Goal: Use online tool/utility: Use online tool/utility

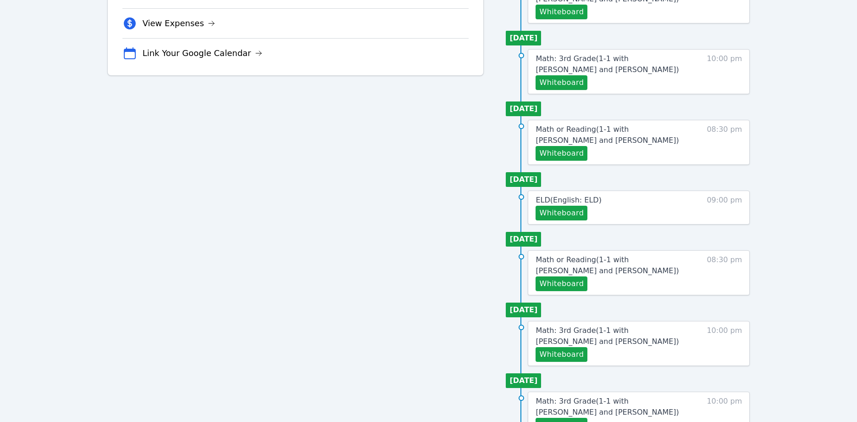
scroll to position [307, 0]
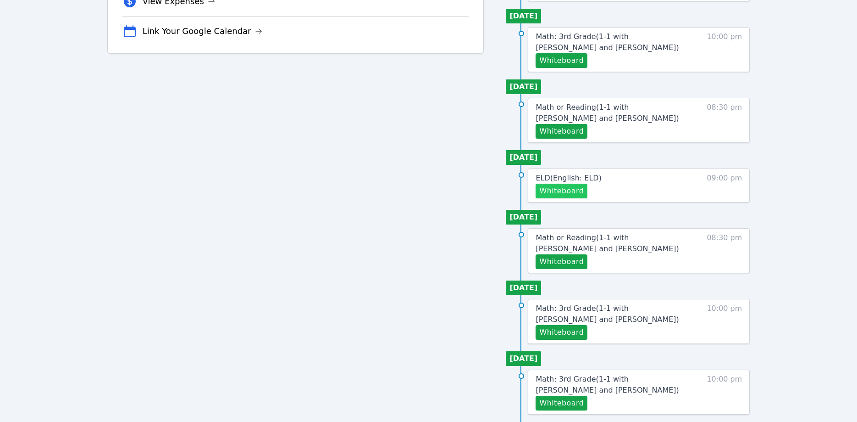
click at [561, 192] on button "Whiteboard" at bounding box center [562, 190] width 52 height 15
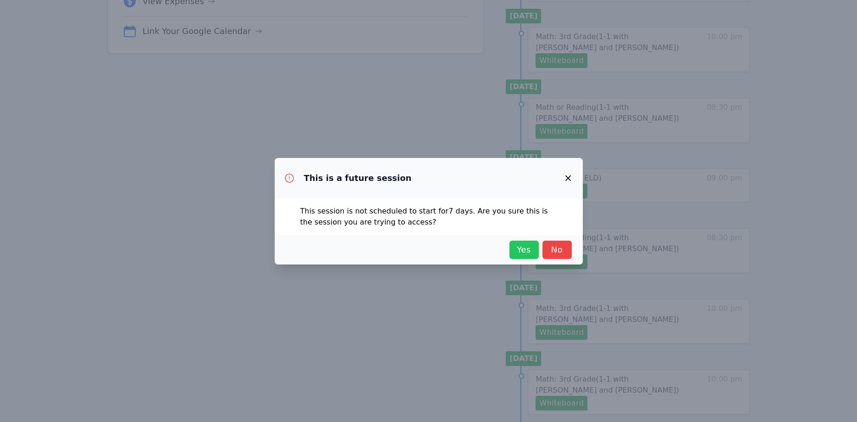
click at [518, 251] on span "Yes" at bounding box center [524, 249] width 20 height 13
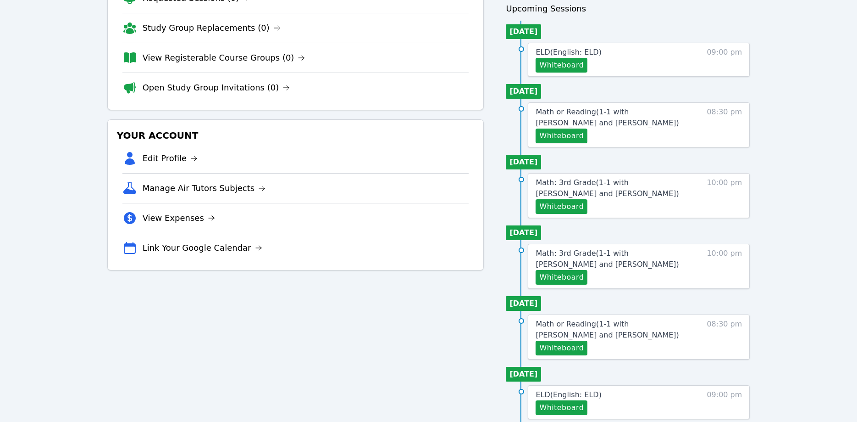
scroll to position [94, 0]
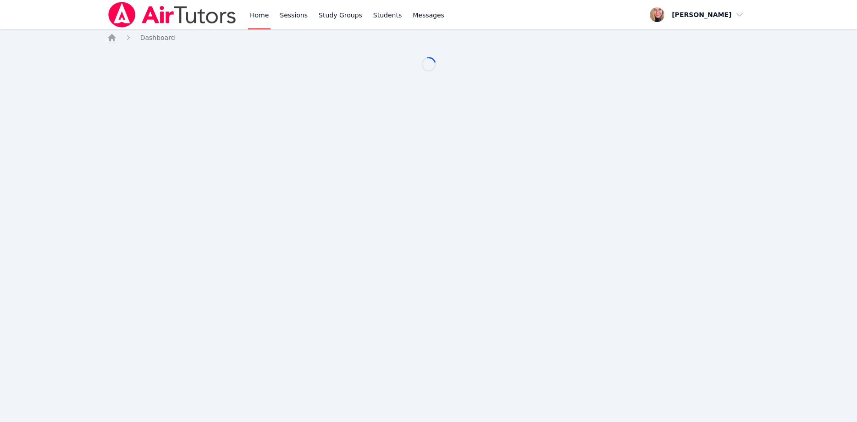
scroll to position [94, 0]
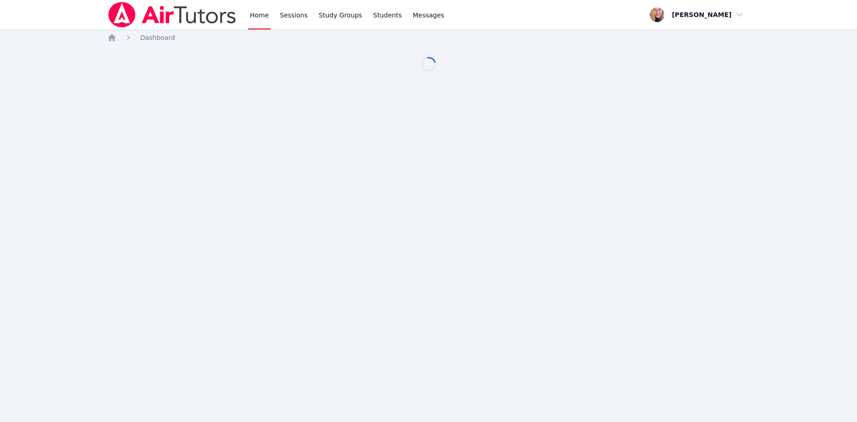
scroll to position [94, 0]
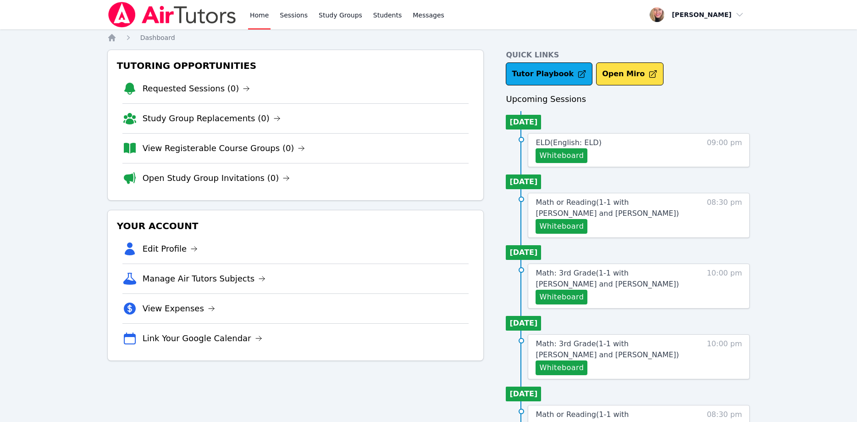
scroll to position [94, 0]
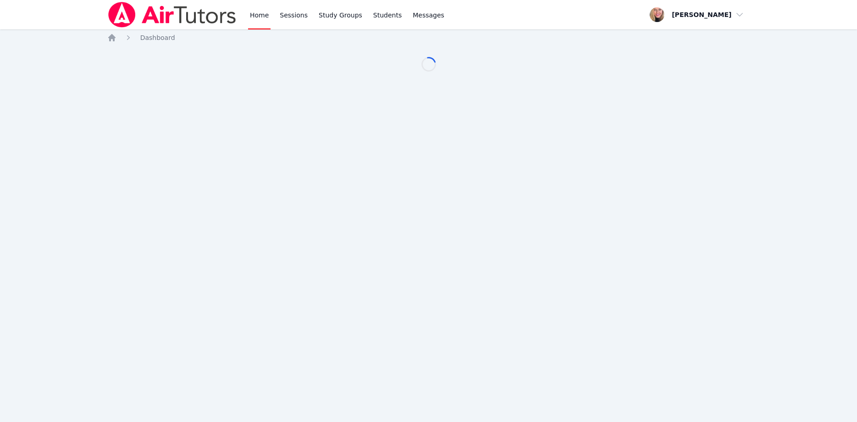
scroll to position [94, 0]
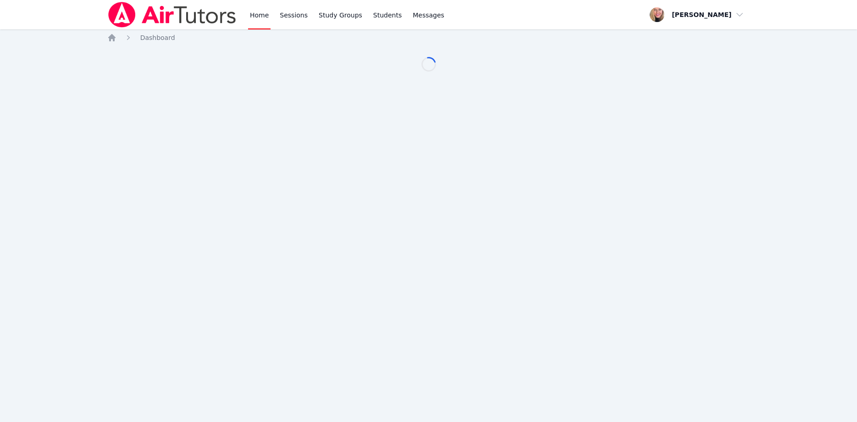
scroll to position [94, 0]
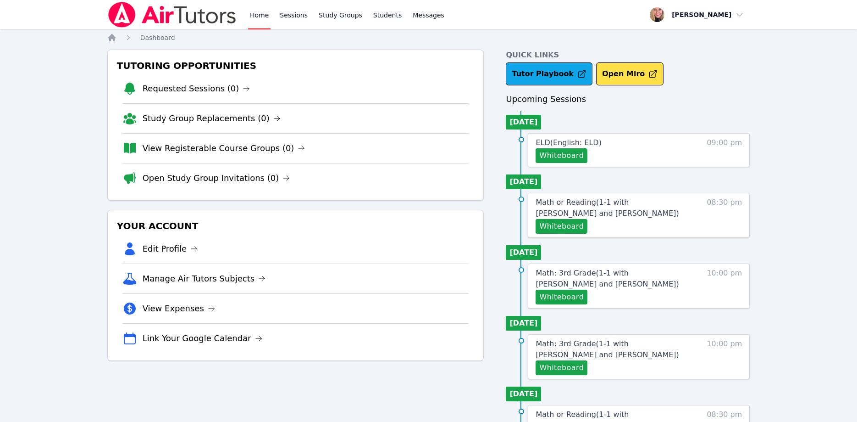
scroll to position [94, 0]
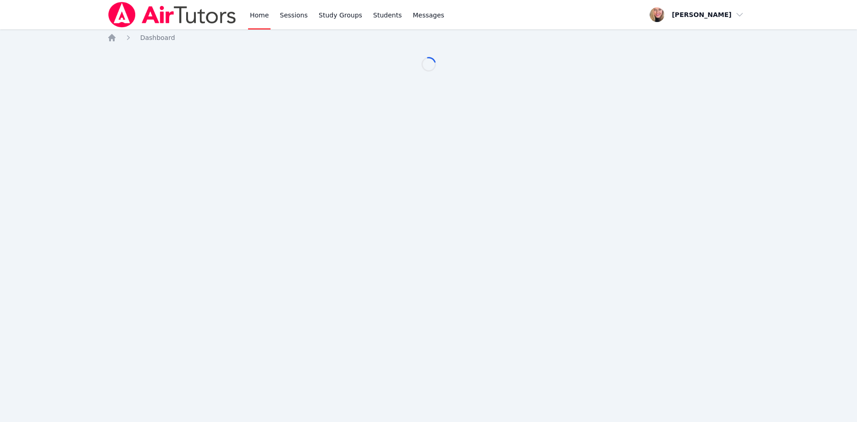
scroll to position [94, 0]
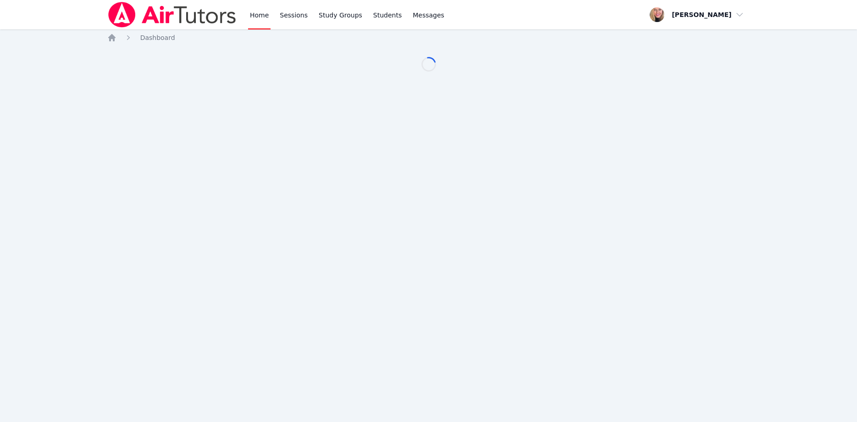
scroll to position [94, 0]
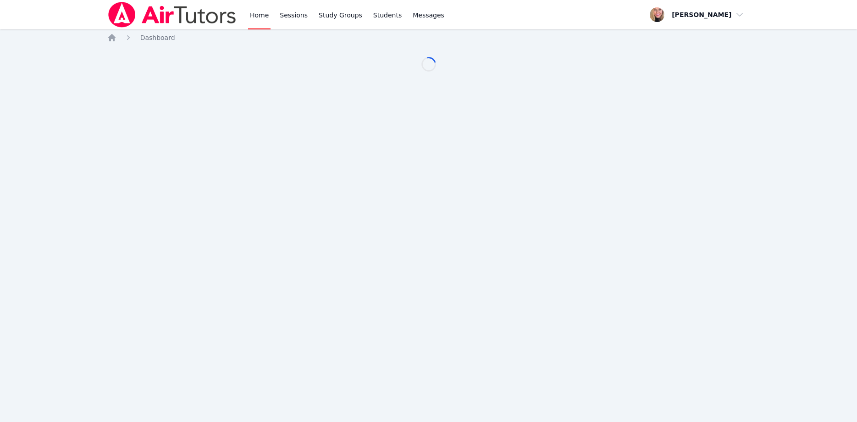
scroll to position [94, 0]
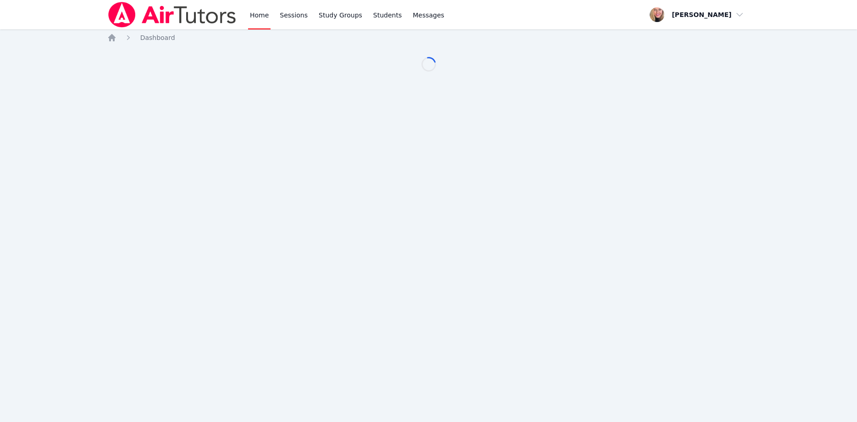
scroll to position [94, 0]
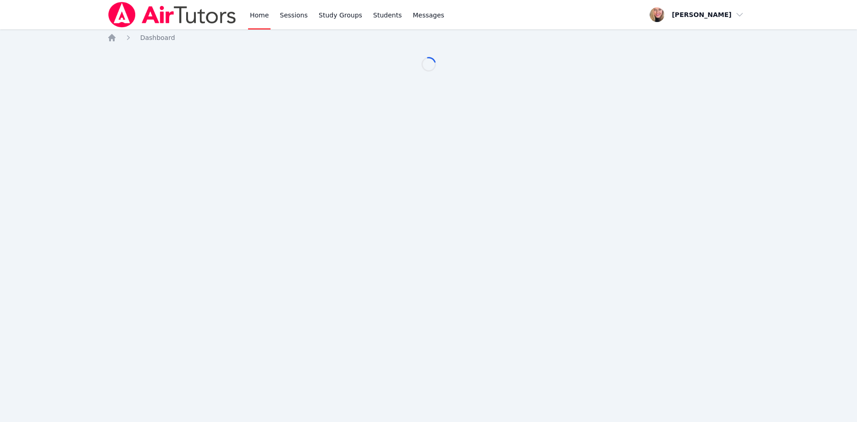
scroll to position [94, 0]
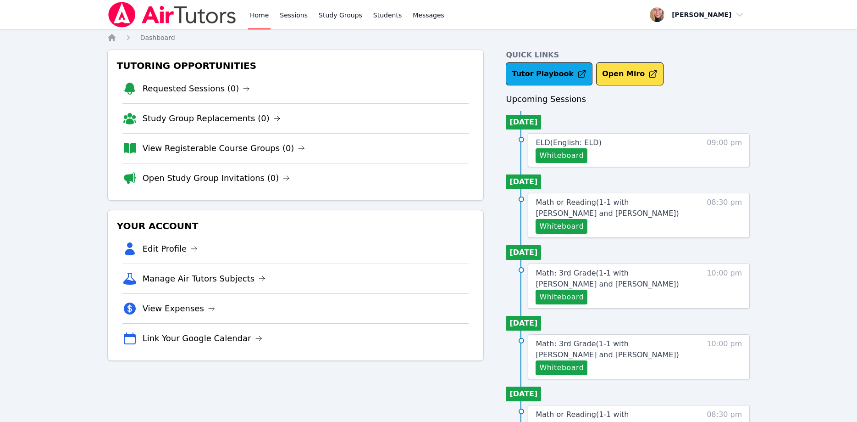
scroll to position [94, 0]
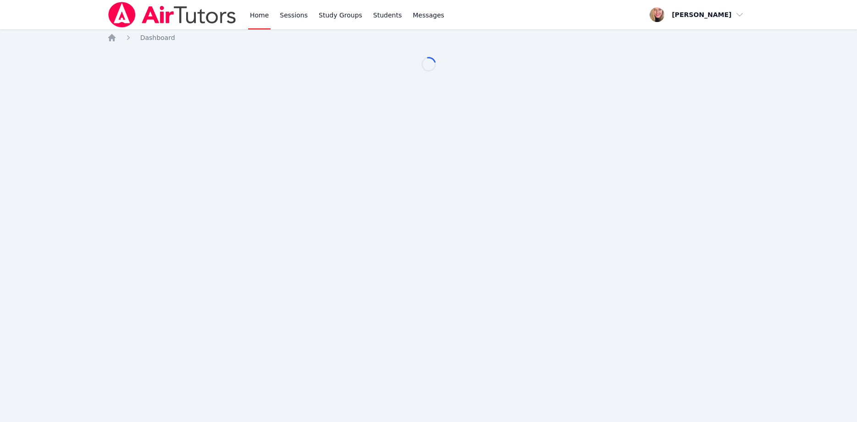
scroll to position [94, 0]
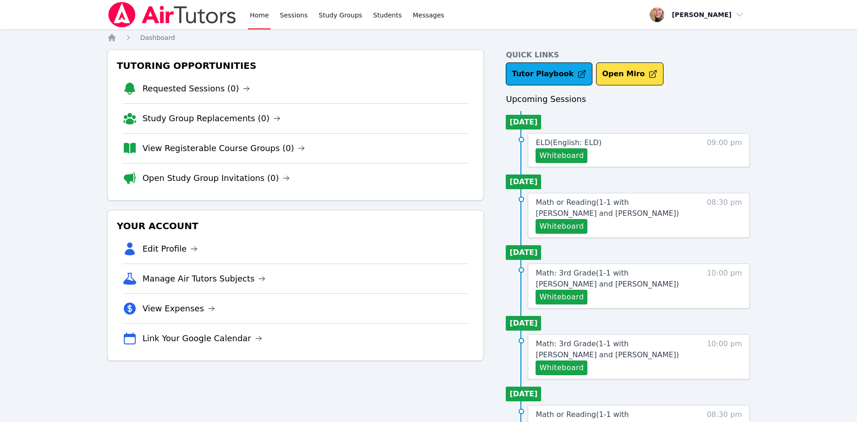
scroll to position [94, 0]
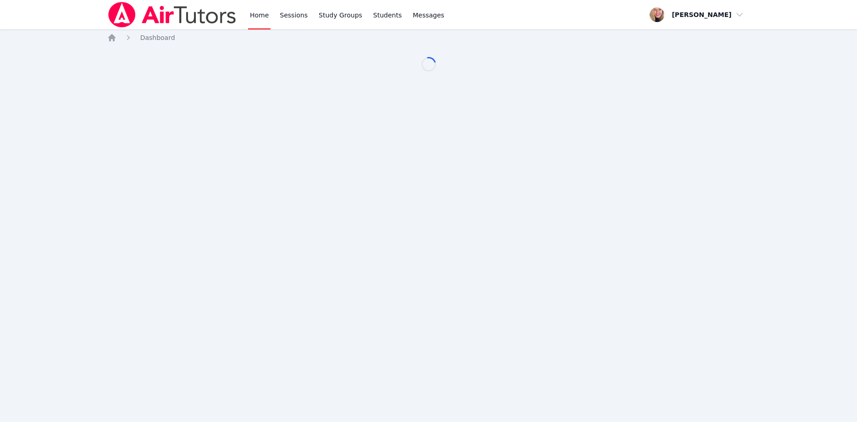
scroll to position [94, 0]
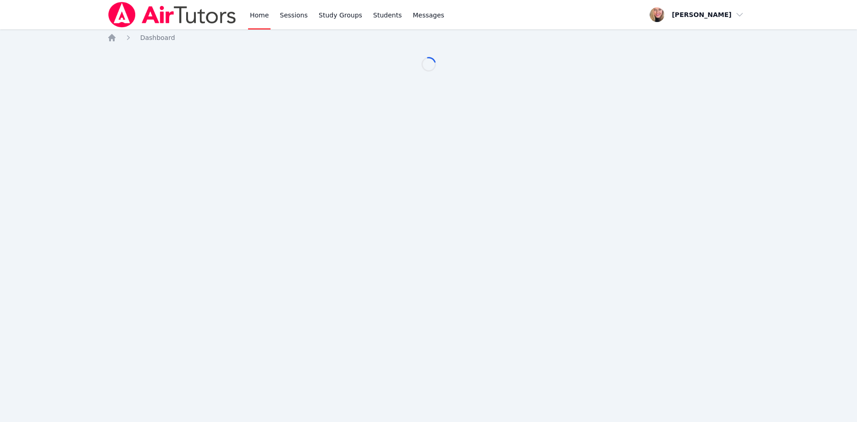
scroll to position [94, 0]
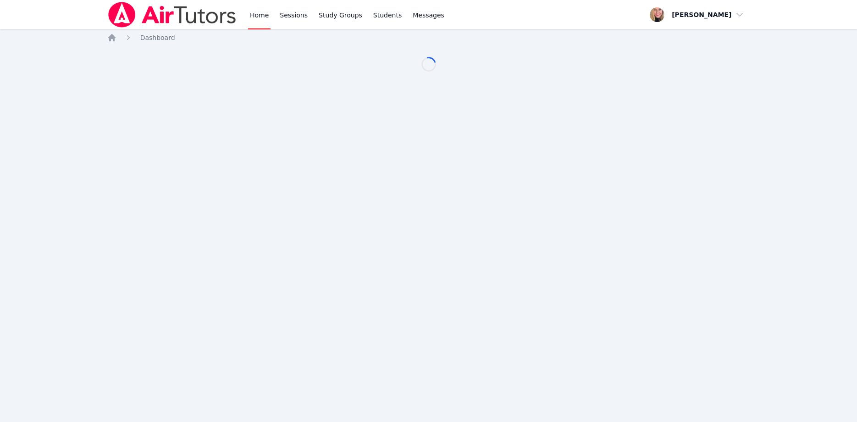
scroll to position [94, 0]
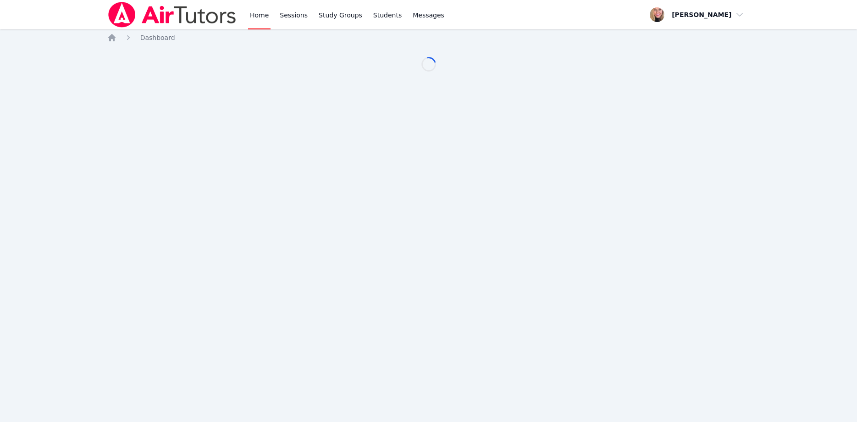
scroll to position [94, 0]
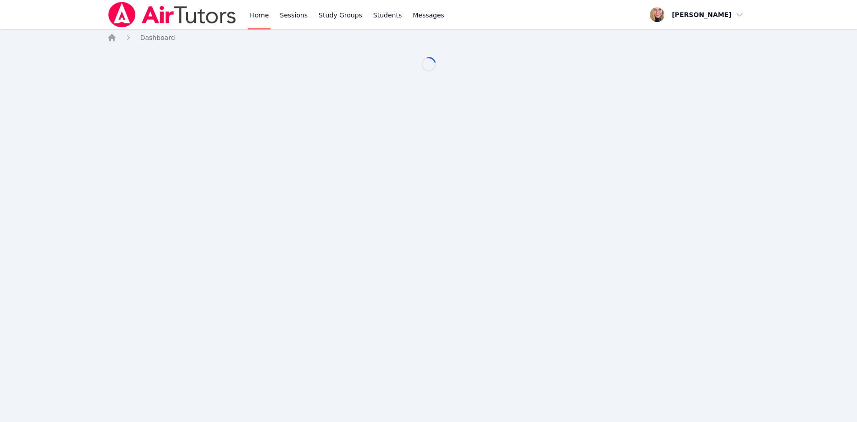
scroll to position [94, 0]
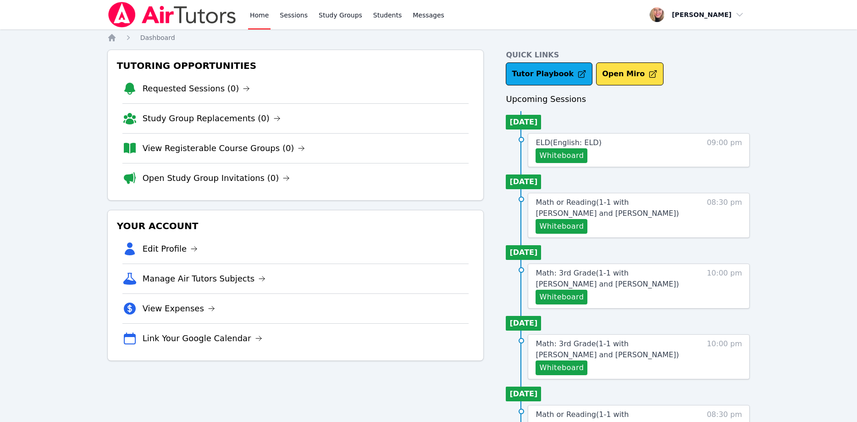
scroll to position [94, 0]
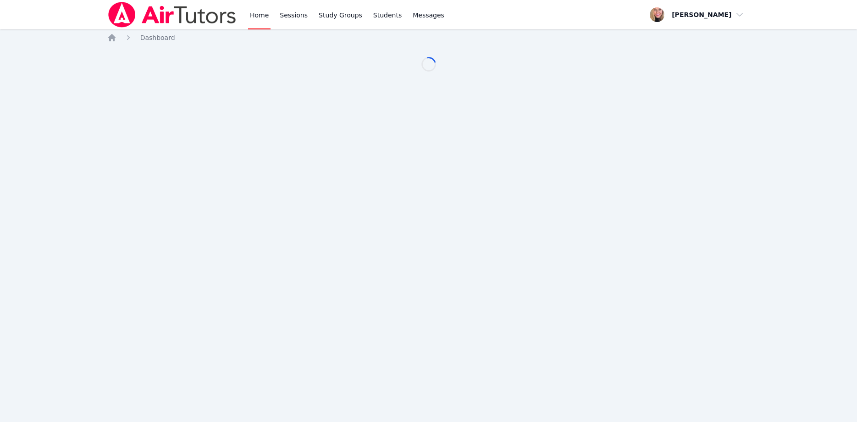
scroll to position [94, 0]
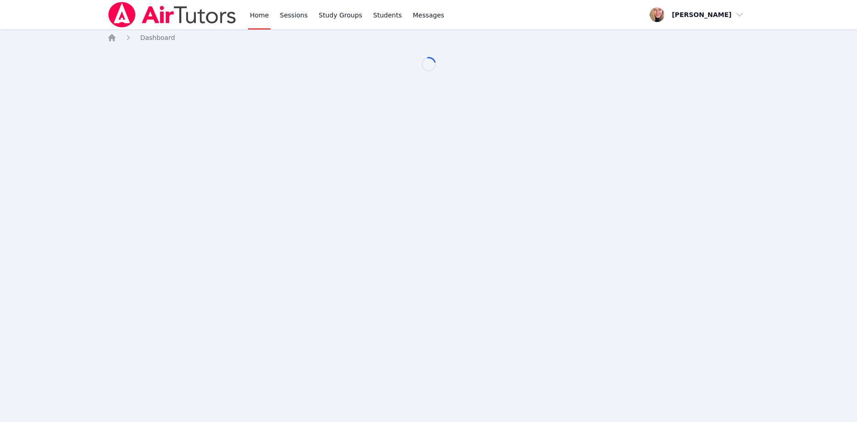
scroll to position [94, 0]
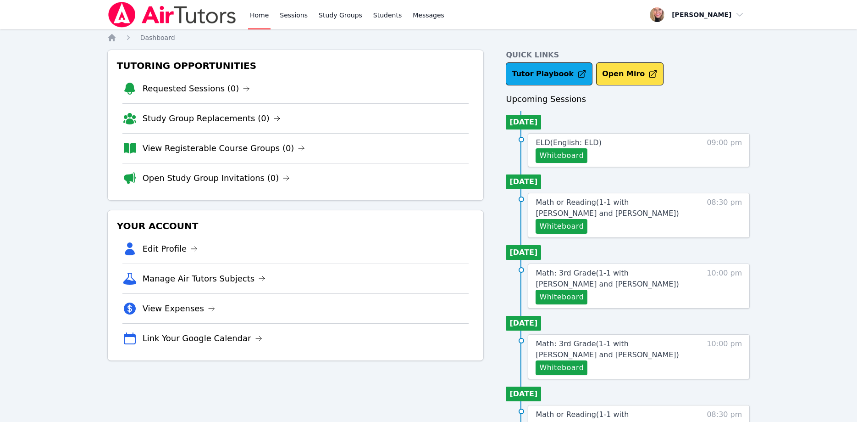
scroll to position [94, 0]
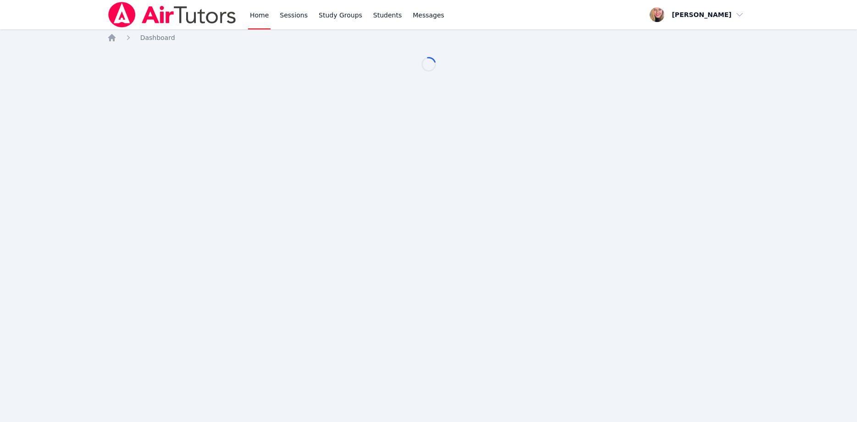
scroll to position [94, 0]
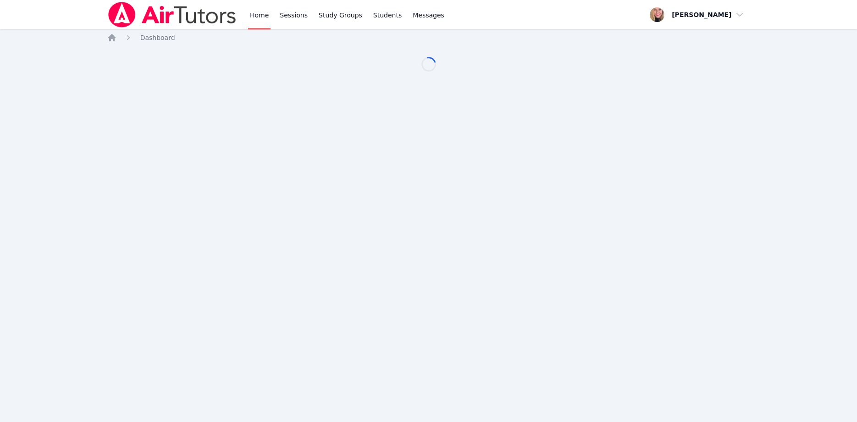
scroll to position [94, 0]
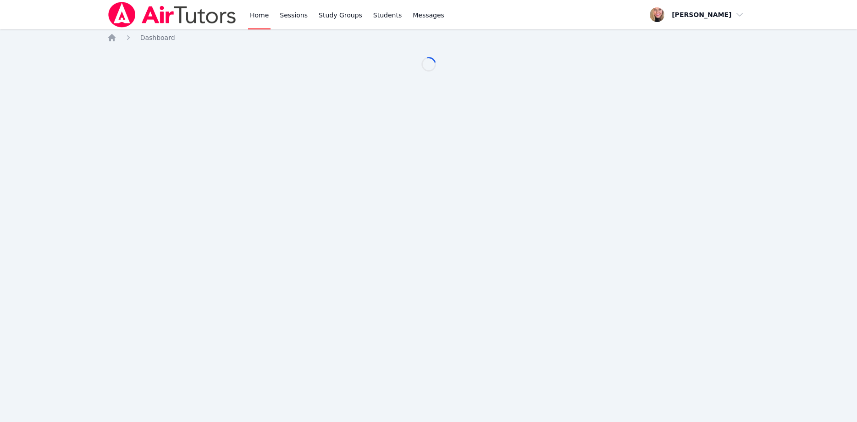
scroll to position [94, 0]
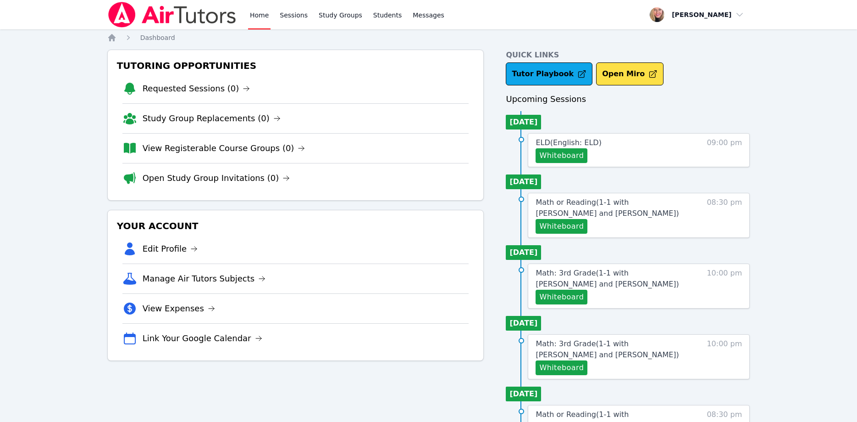
scroll to position [94, 0]
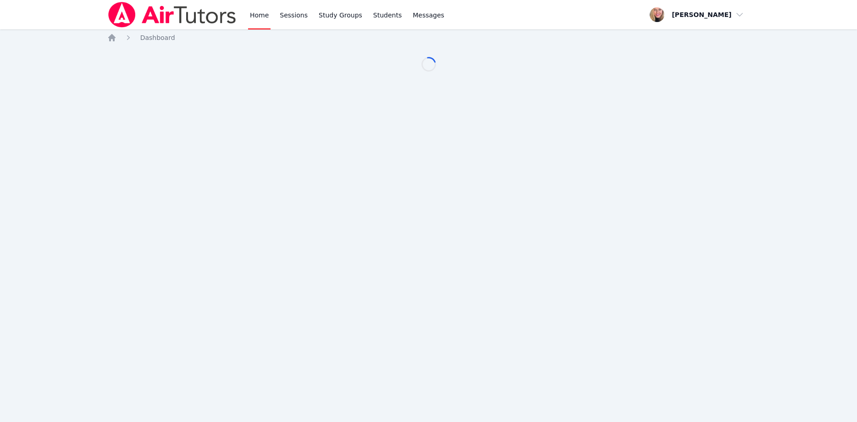
scroll to position [94, 0]
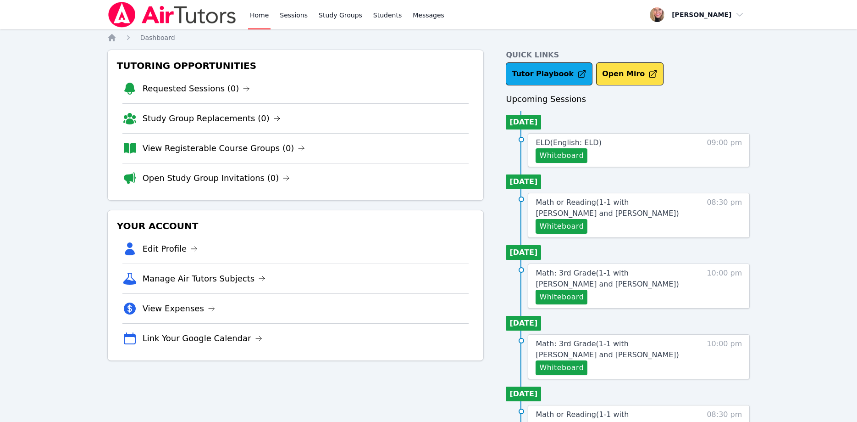
scroll to position [94, 0]
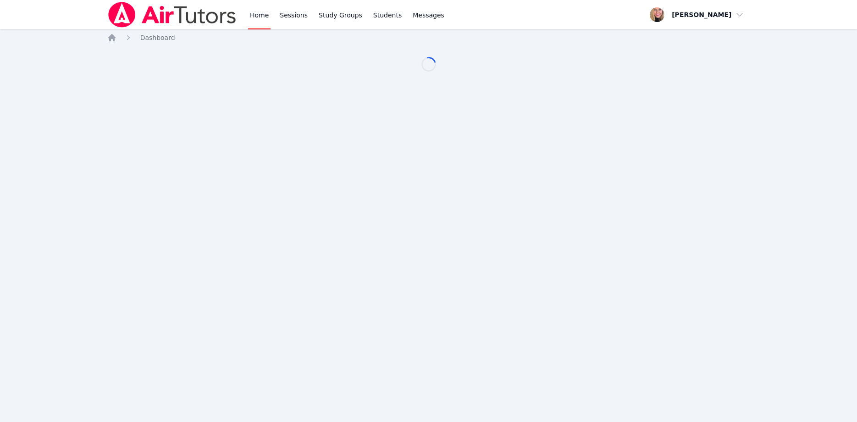
scroll to position [94, 0]
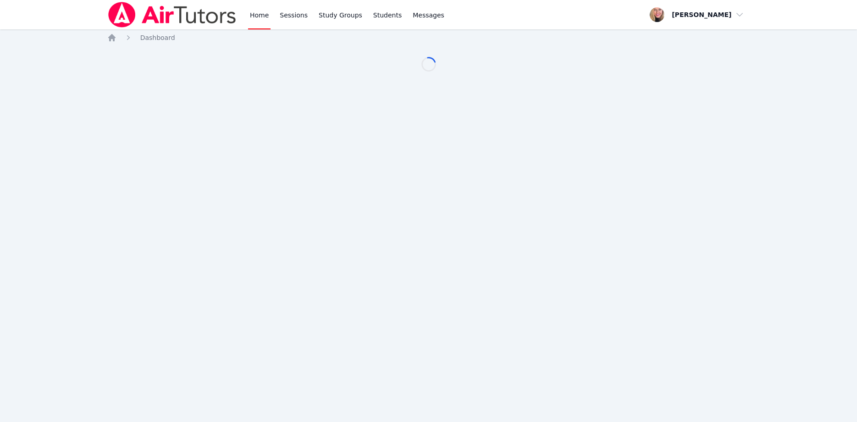
scroll to position [94, 0]
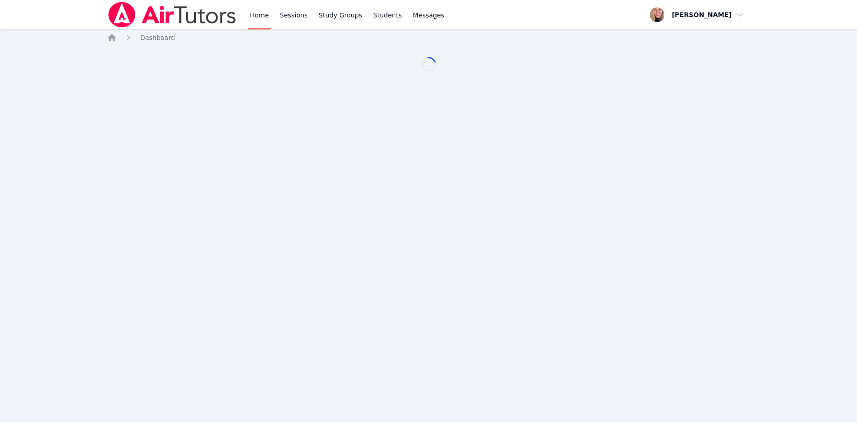
scroll to position [94, 0]
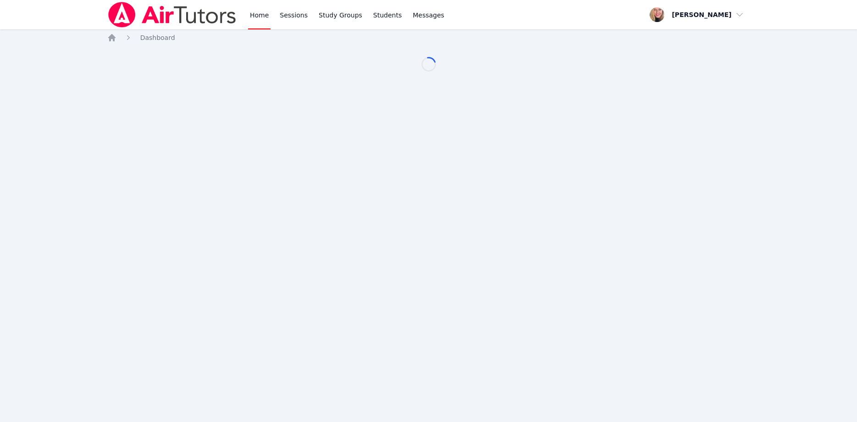
scroll to position [94, 0]
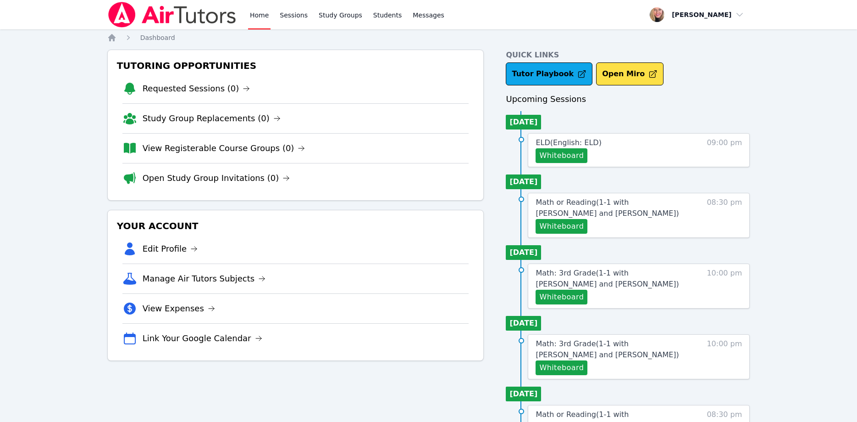
scroll to position [94, 0]
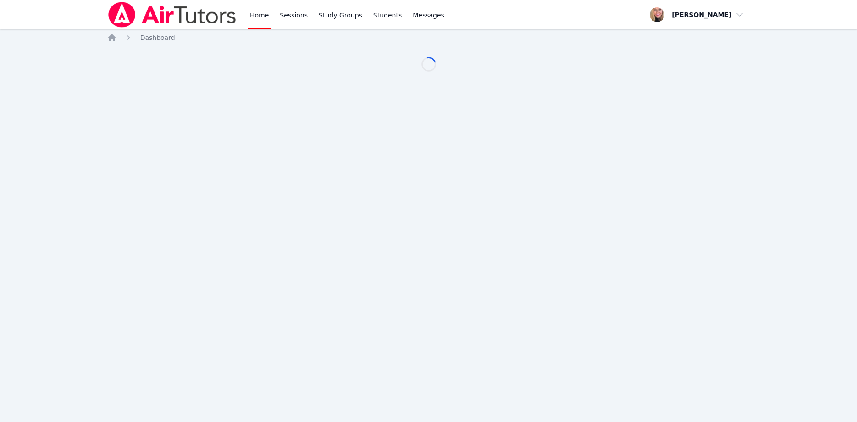
scroll to position [94, 0]
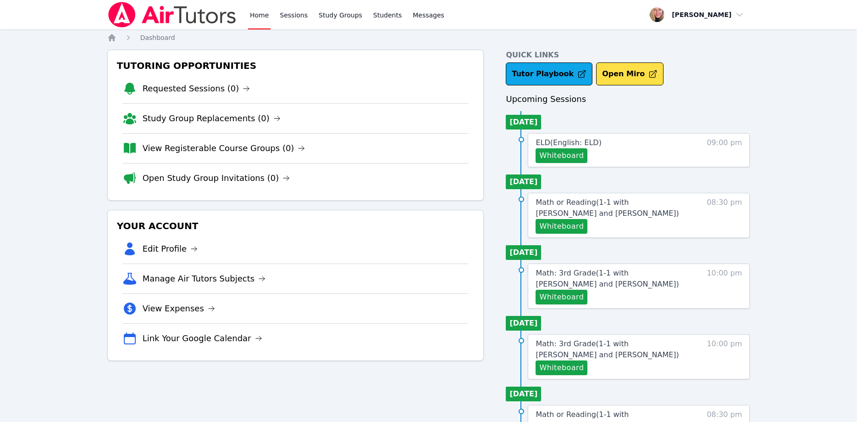
scroll to position [94, 0]
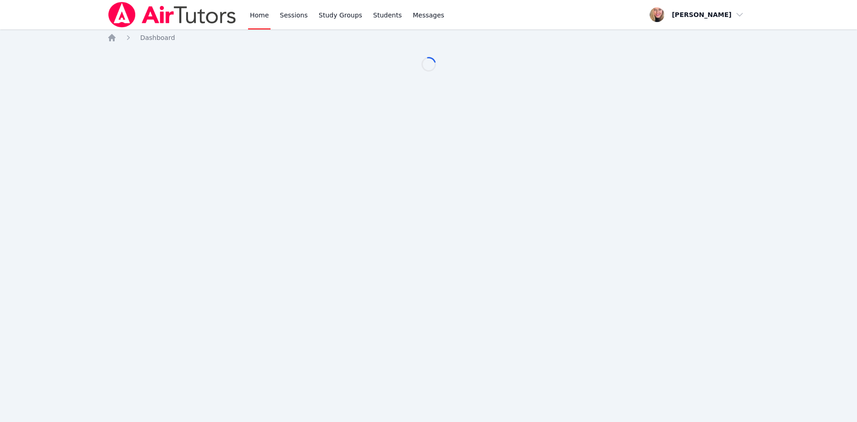
scroll to position [94, 0]
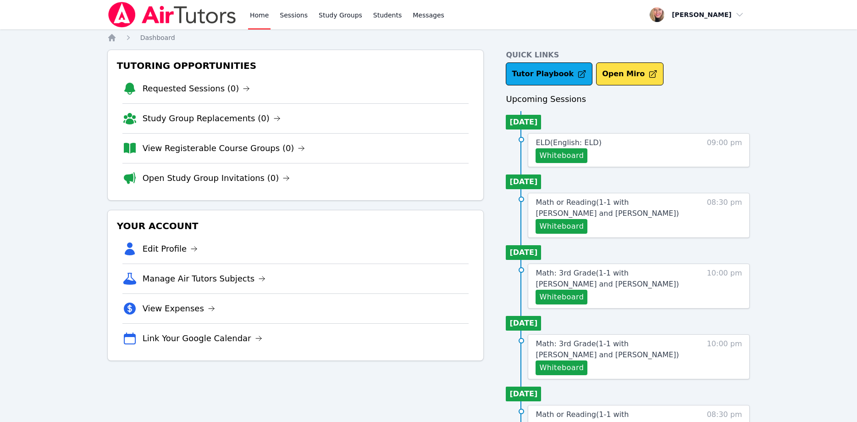
scroll to position [94, 0]
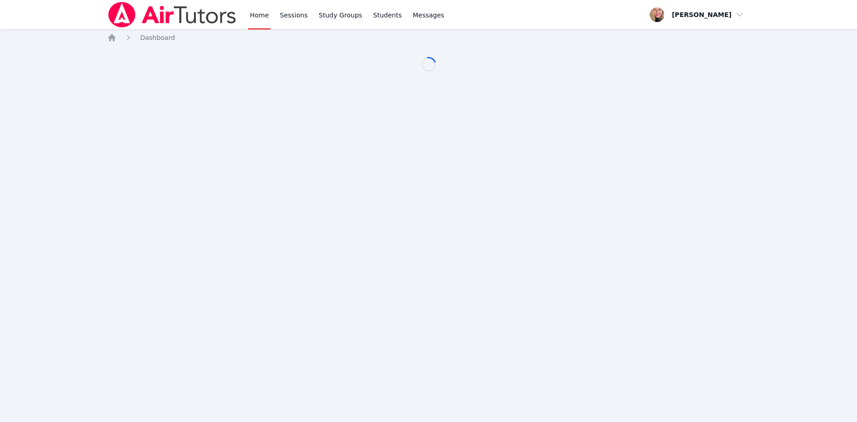
scroll to position [94, 0]
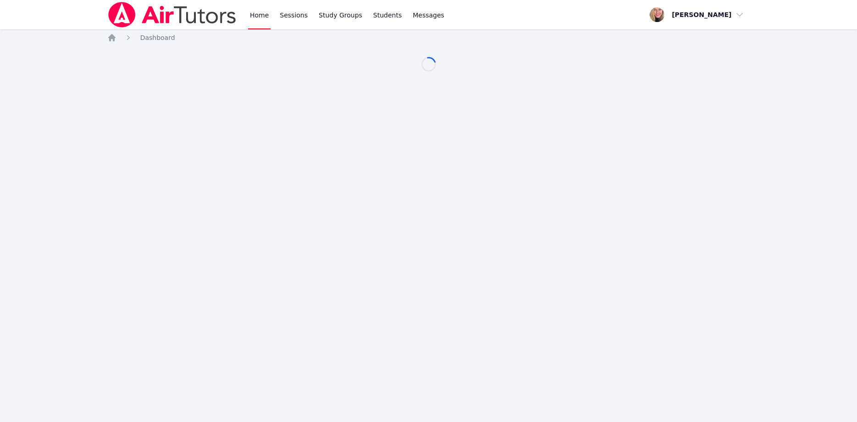
scroll to position [94, 0]
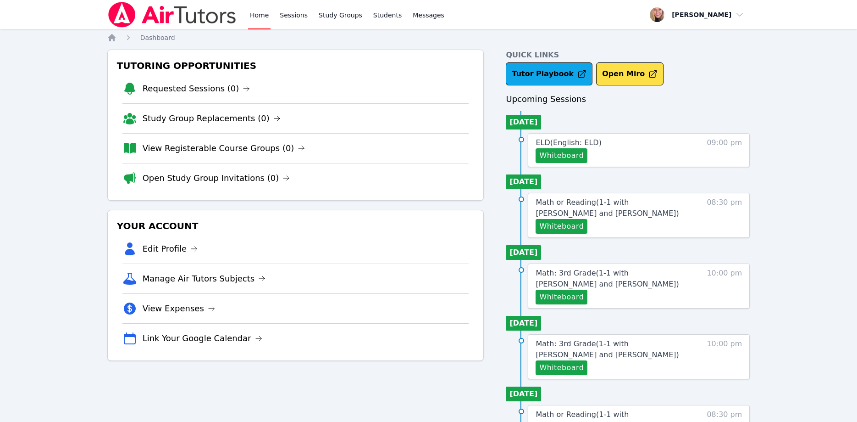
scroll to position [94, 0]
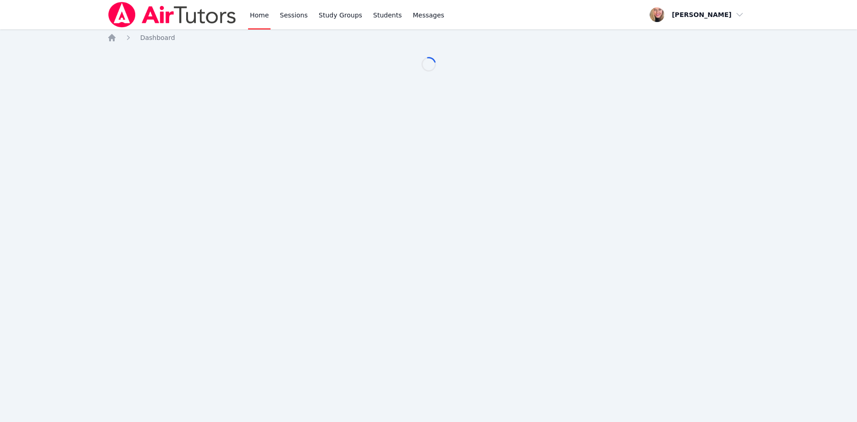
scroll to position [94, 0]
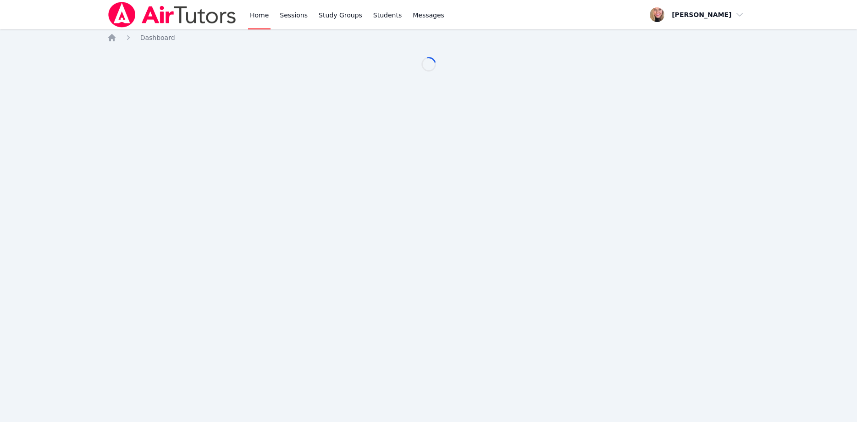
scroll to position [94, 0]
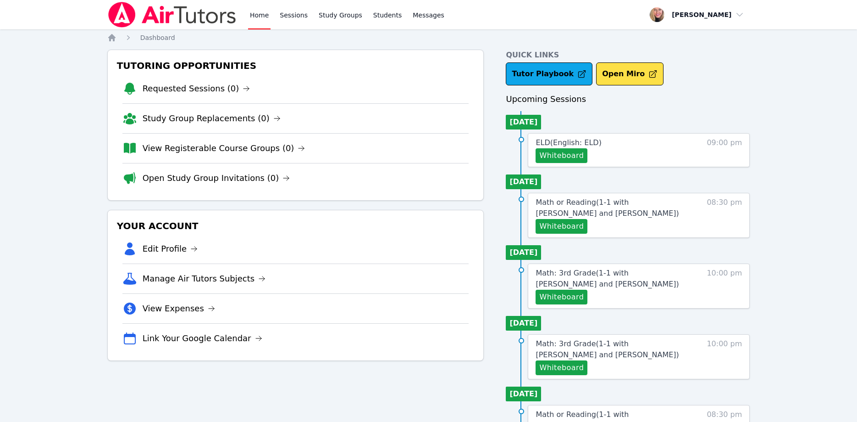
scroll to position [94, 0]
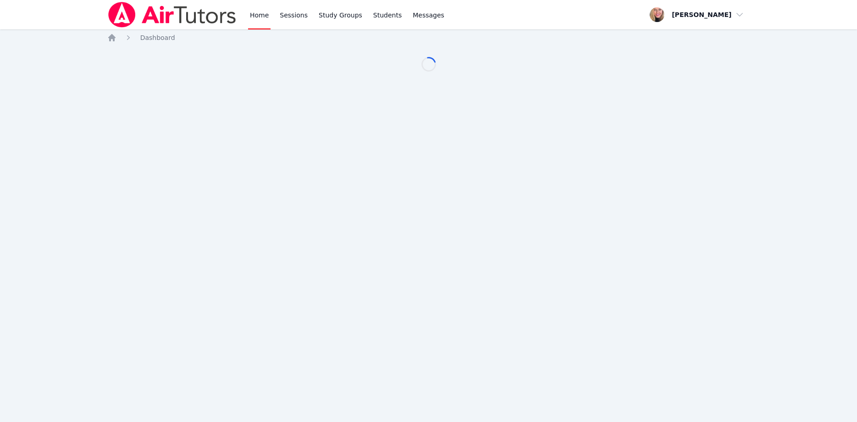
scroll to position [94, 0]
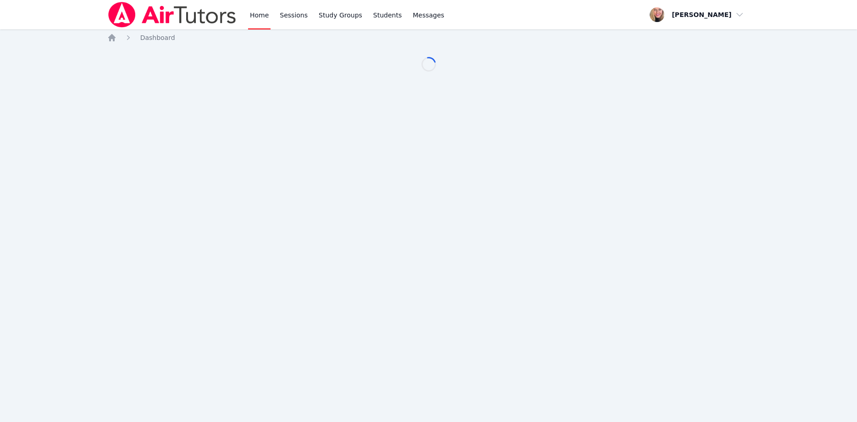
scroll to position [94, 0]
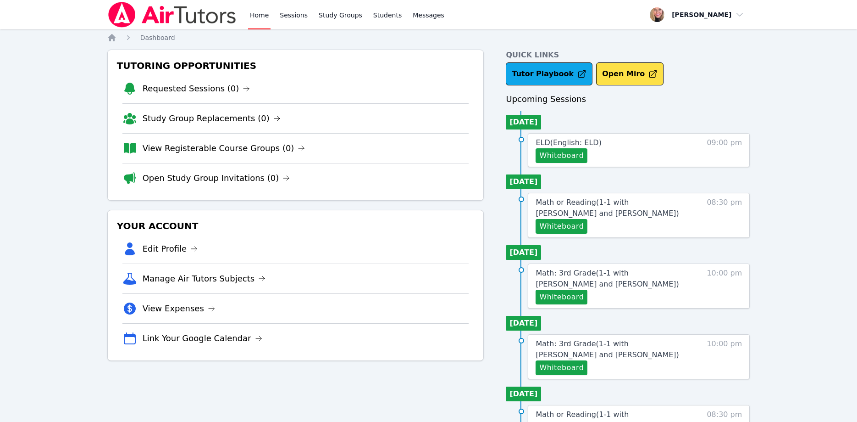
scroll to position [94, 0]
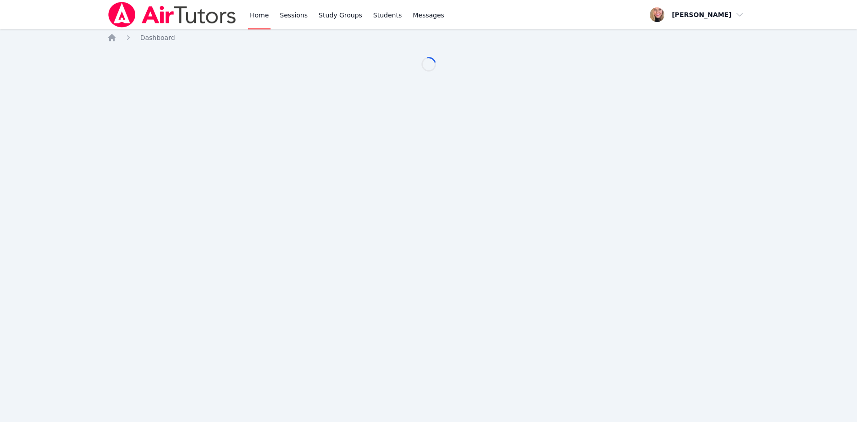
scroll to position [94, 0]
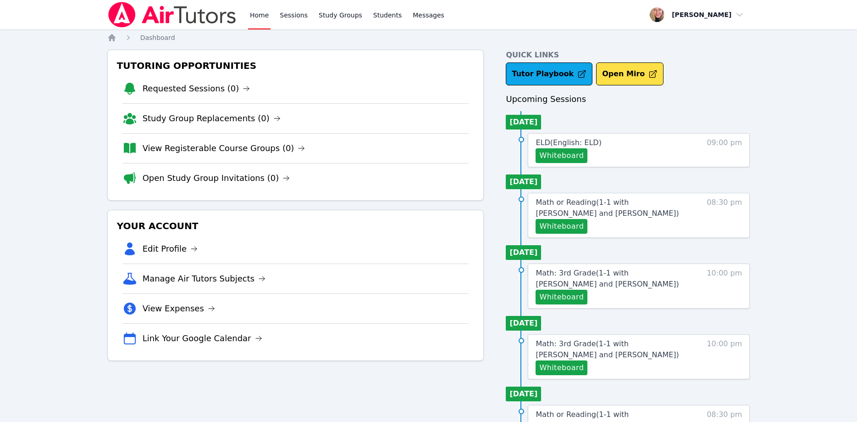
scroll to position [94, 0]
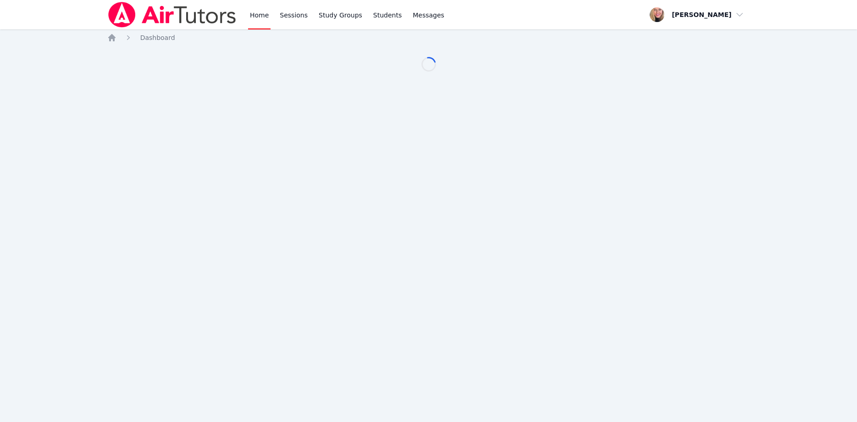
scroll to position [94, 0]
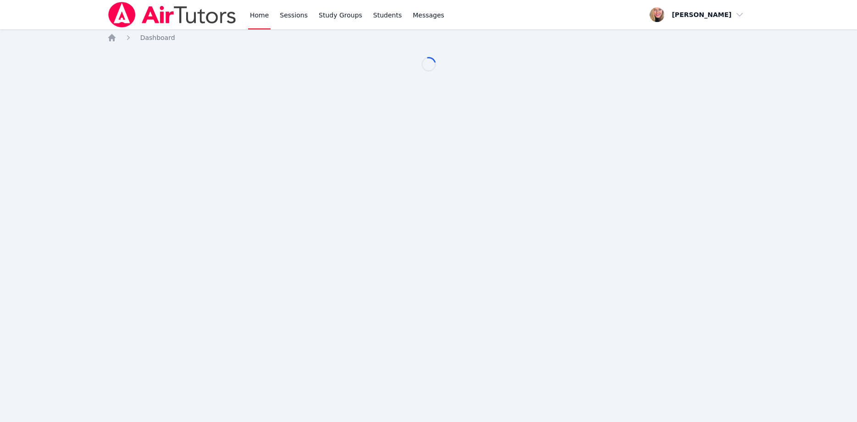
scroll to position [94, 0]
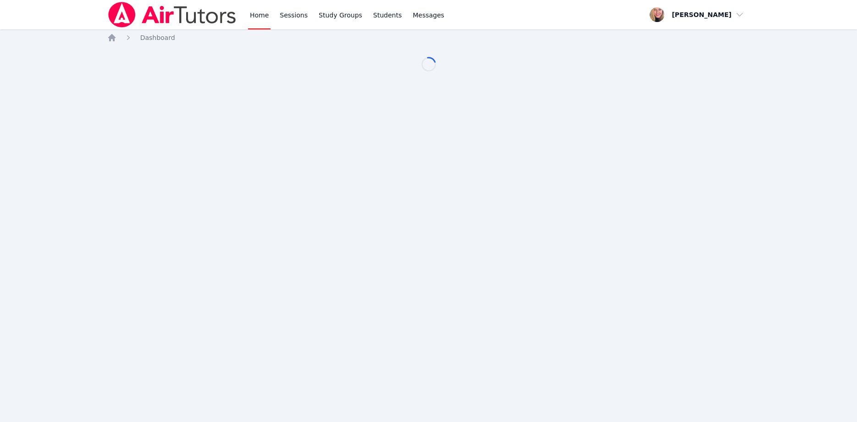
scroll to position [94, 0]
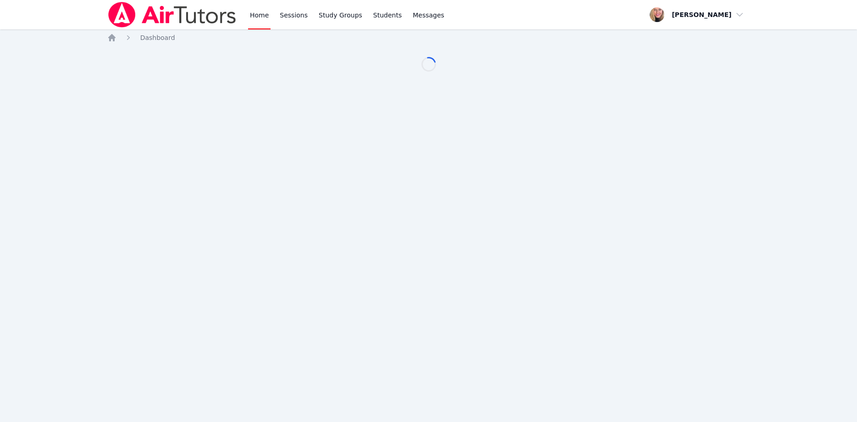
scroll to position [94, 0]
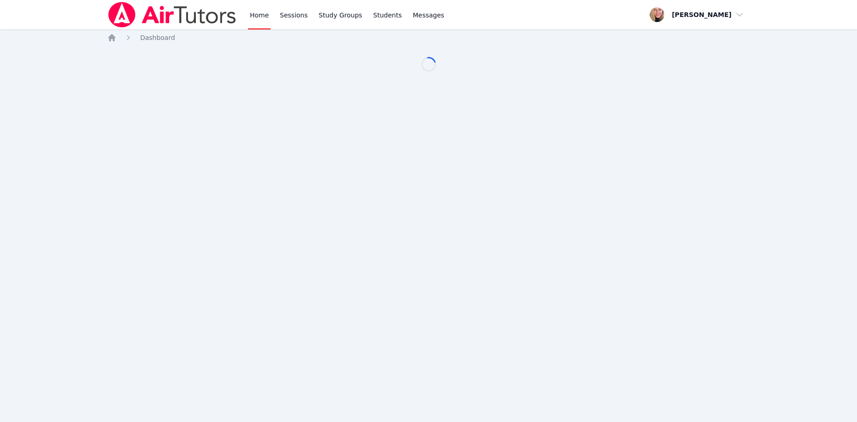
scroll to position [94, 0]
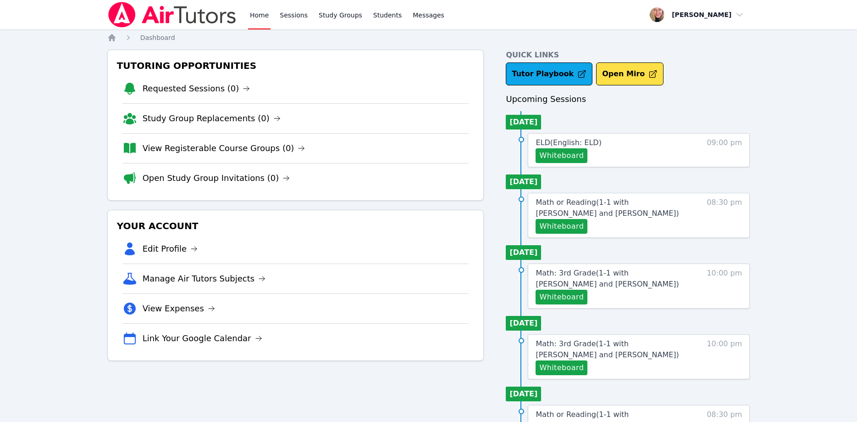
scroll to position [94, 0]
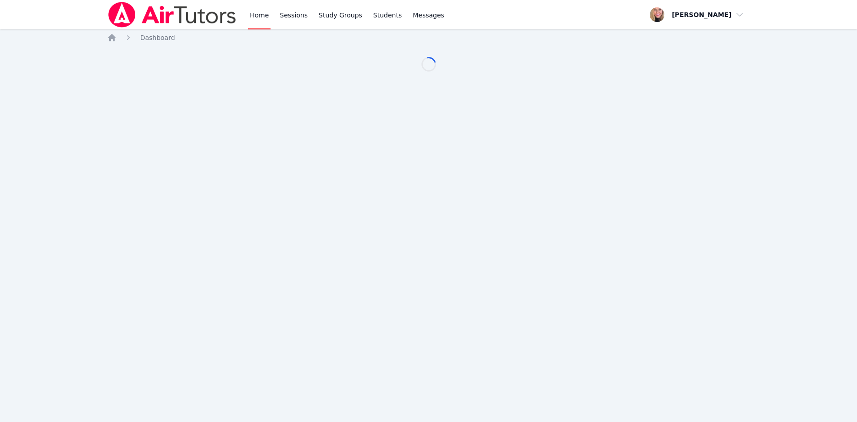
scroll to position [94, 0]
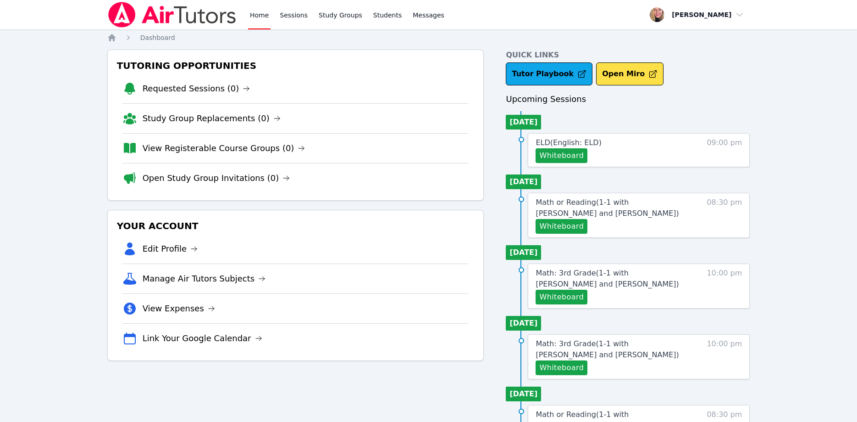
scroll to position [94, 0]
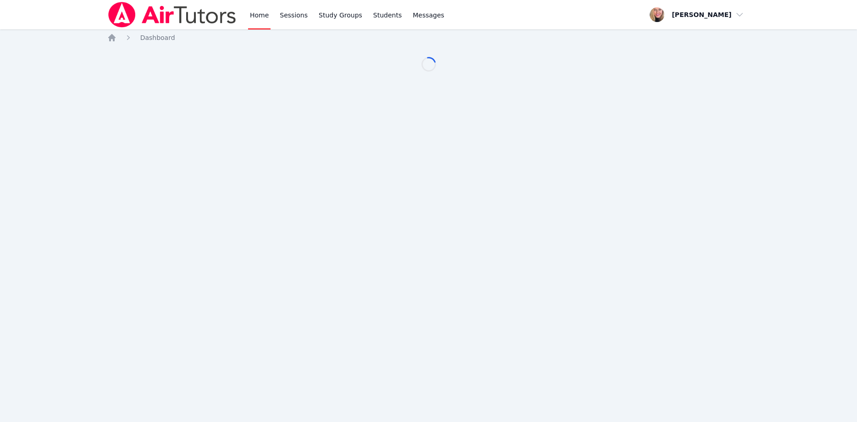
scroll to position [94, 0]
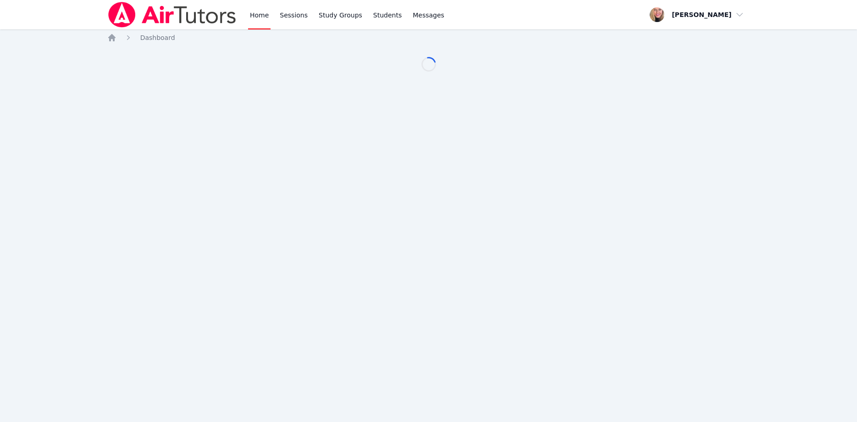
scroll to position [94, 0]
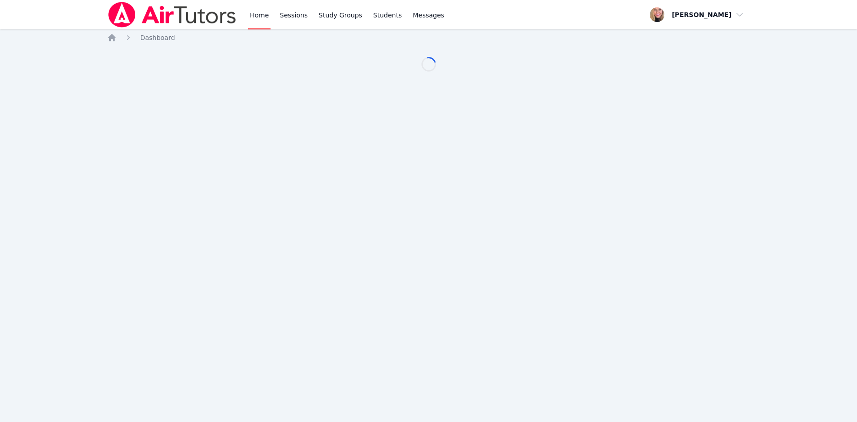
scroll to position [94, 0]
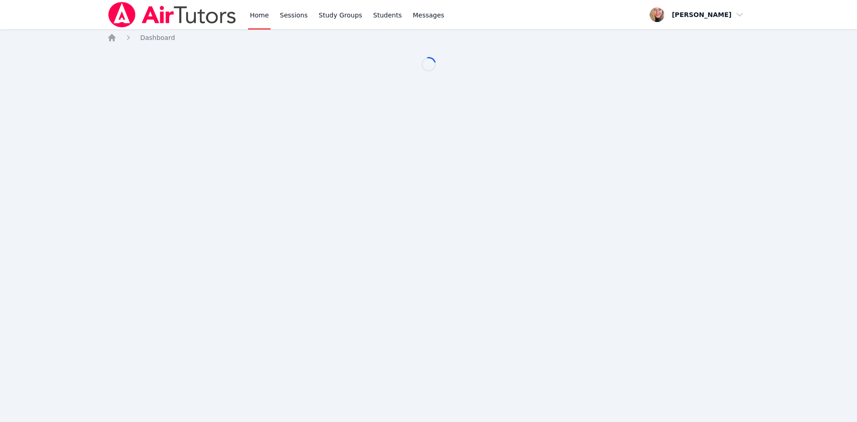
scroll to position [94, 0]
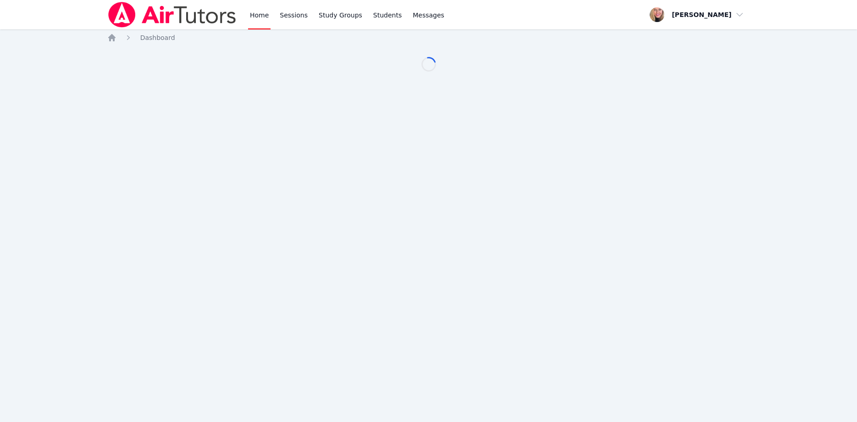
scroll to position [94, 0]
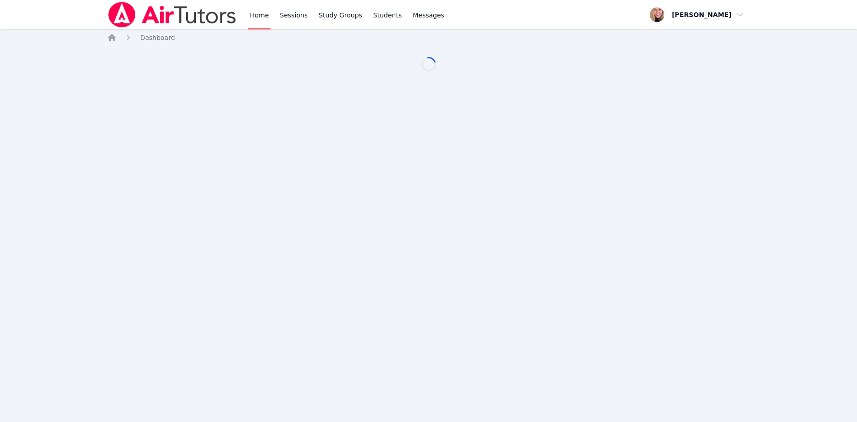
scroll to position [94, 0]
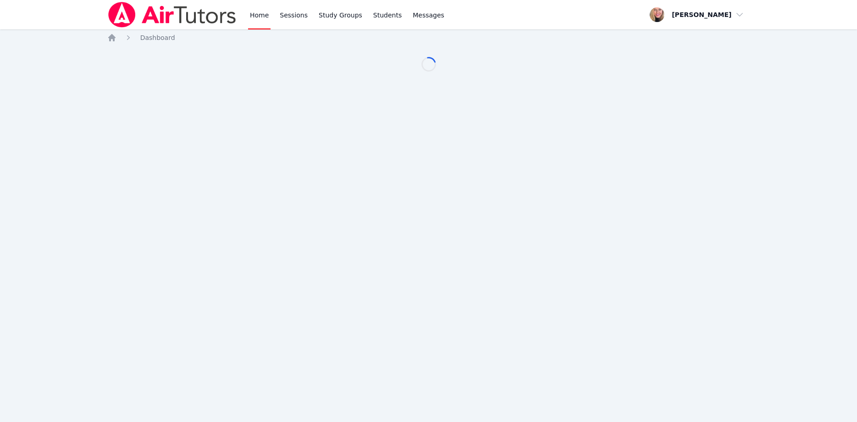
scroll to position [94, 0]
